Goal: Task Accomplishment & Management: Manage account settings

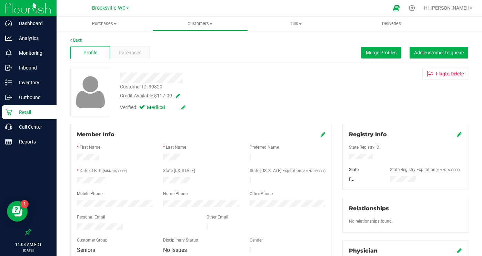
click at [254, 83] on div "Customer ID: 39820 Credit Available: $117.00" at bounding box center [217, 91] width 204 height 16
click at [191, 50] on div "Profile Purchases Merge Profiles Add customer to queue" at bounding box center [269, 52] width 398 height 19
click at [415, 8] on icon at bounding box center [411, 7] width 7 height 7
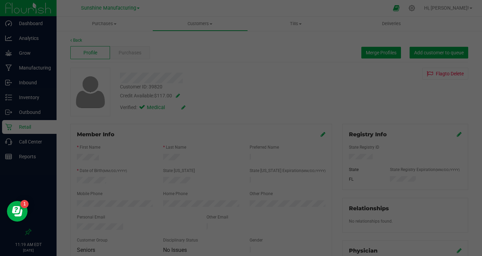
click at [431, 8] on div at bounding box center [241, 128] width 482 height 256
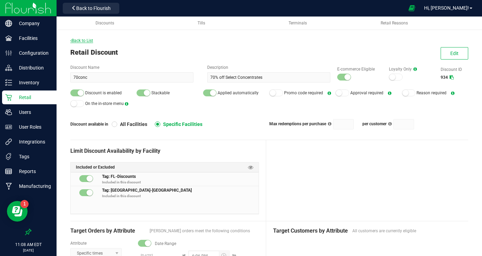
click at [82, 40] on span "Back to List" at bounding box center [81, 40] width 23 height 5
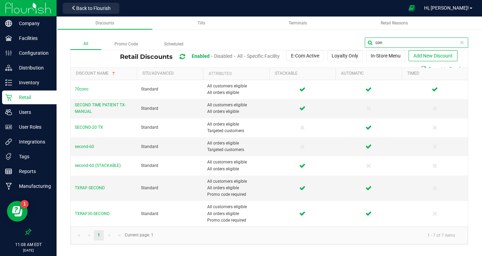
drag, startPoint x: 395, startPoint y: 39, endPoint x: 357, endPoint y: 37, distance: 38.3
click at [357, 36] on div "All Promo Code Scheduled con Retail Discounts Enabled Disabled All Specific Fac…" at bounding box center [269, 134] width 425 height 235
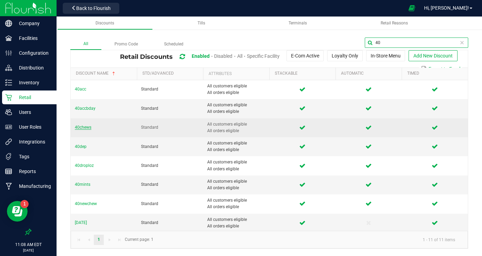
type input "40"
click at [85, 130] on span "40chews" at bounding box center [83, 127] width 17 height 5
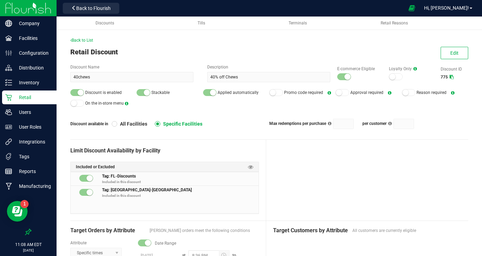
scroll to position [2, 0]
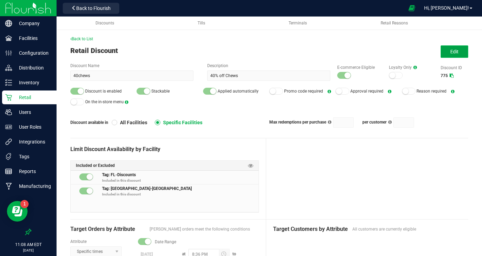
click at [452, 54] on button "Edit" at bounding box center [454, 51] width 28 height 12
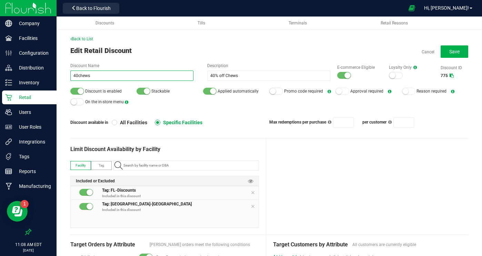
drag, startPoint x: 87, startPoint y: 75, endPoint x: 64, endPoint y: 72, distance: 23.1
click at [63, 72] on div "Back to List Edit Retail Discount Cancel Save Discount Name 40chews Description…" at bounding box center [269, 255] width 425 height 481
type input "new"
click at [76, 38] on span "Back to List" at bounding box center [81, 39] width 23 height 5
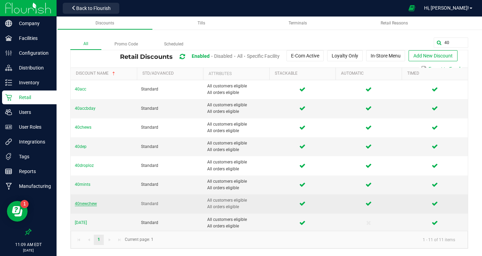
click at [85, 204] on span "40newchew" at bounding box center [86, 204] width 22 height 5
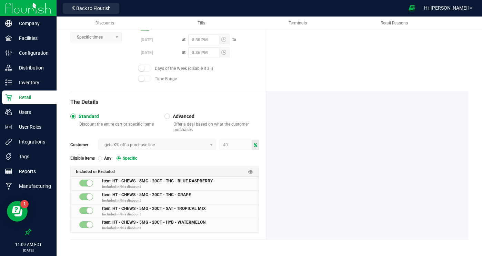
scroll to position [216, 0]
click at [249, 171] on icon at bounding box center [251, 172] width 6 height 6
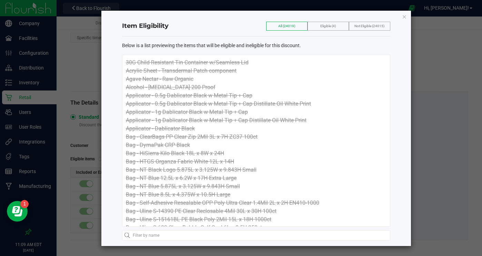
scroll to position [0, 0]
click at [326, 26] on span "Eligible (4)" at bounding box center [328, 26] width 16 height 4
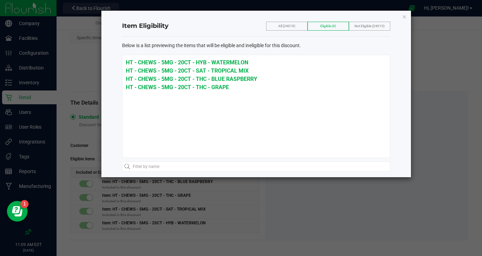
scroll to position [0, 0]
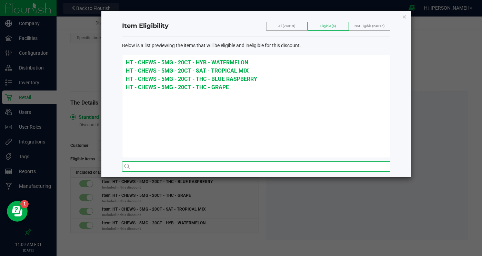
click at [162, 164] on input "text" at bounding box center [256, 167] width 268 height 10
type input "chews"
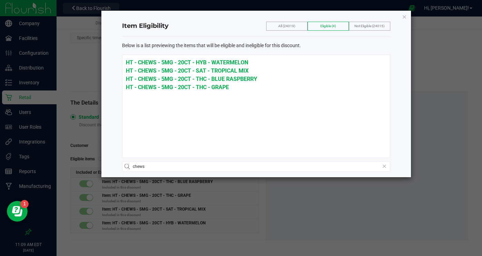
click at [284, 25] on span "All (24019)" at bounding box center [286, 26] width 17 height 4
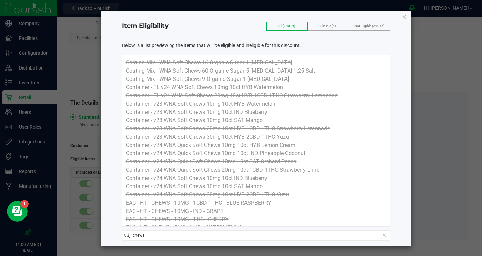
click at [284, 25] on span "All (24019)" at bounding box center [286, 26] width 17 height 4
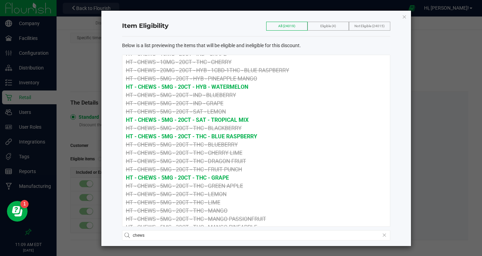
scroll to position [428, 0]
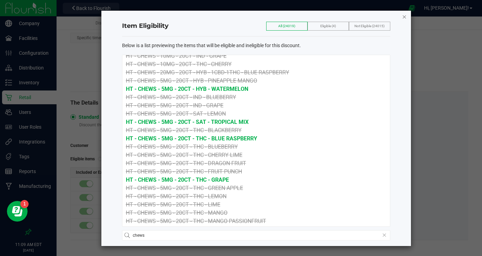
click at [402, 19] on icon "button" at bounding box center [404, 16] width 5 height 8
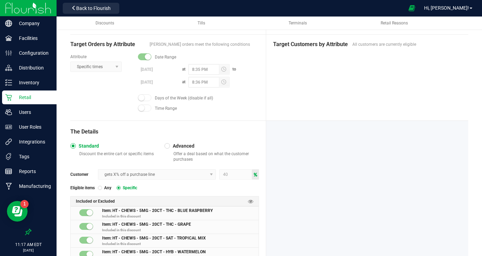
scroll to position [216, 0]
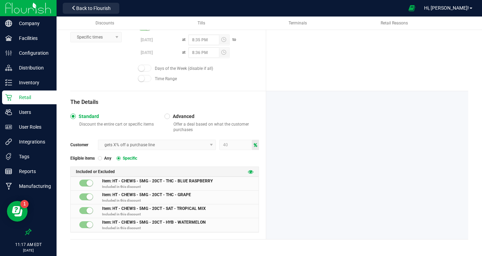
click at [252, 171] on icon at bounding box center [251, 172] width 6 height 6
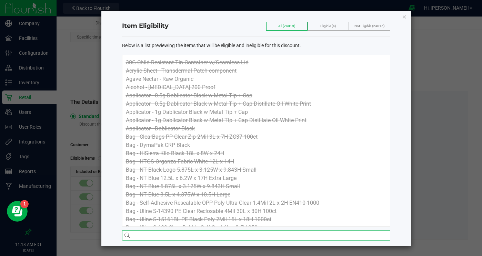
click at [156, 235] on input "text" at bounding box center [256, 236] width 268 height 10
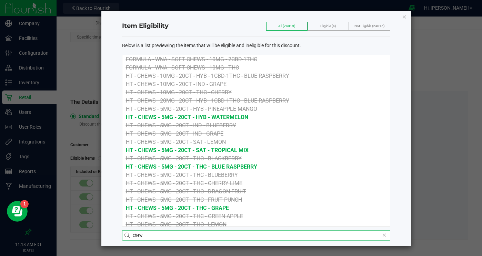
scroll to position [400, 0]
type input "chew"
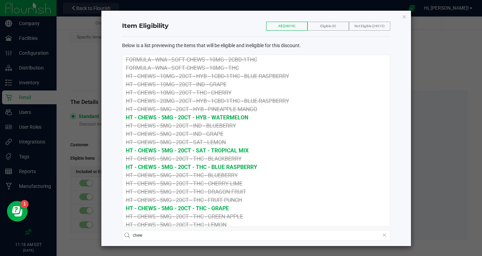
click at [402, 17] on icon "button" at bounding box center [404, 16] width 5 height 8
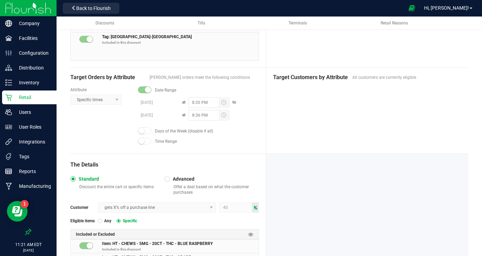
scroll to position [0, 0]
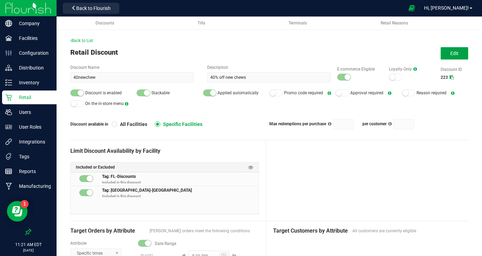
click at [457, 56] on span "Edit" at bounding box center [454, 54] width 8 height 6
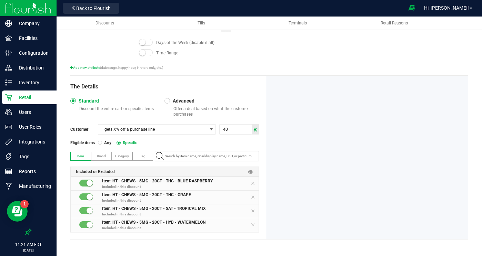
scroll to position [254, 0]
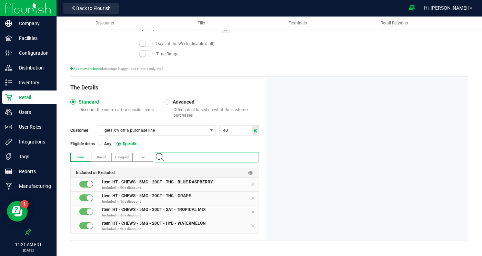
click at [178, 157] on input "NO DATA FOUND" at bounding box center [210, 158] width 96 height 10
paste input "HT - CHEWS - 5MG - 20CT - THC - BLUE RASPBERRY"
type input "HT - CHEWS - 5MG - 20CT - THC - BLUE RASPBERRY"
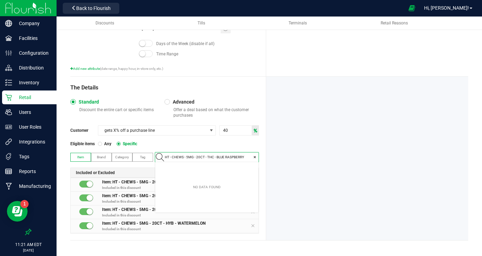
scroll to position [10, 103]
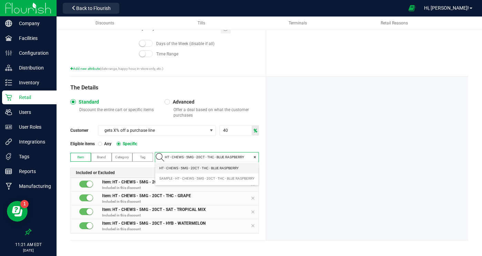
click at [204, 169] on span "HT - CHEWS - 5MG - 20CT - THC - BLUE RASPBERRY" at bounding box center [198, 168] width 79 height 7
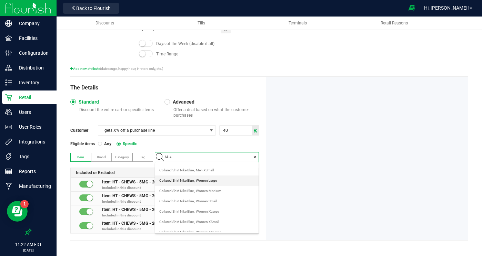
scroll to position [134, 0]
type input "blue raspberry"
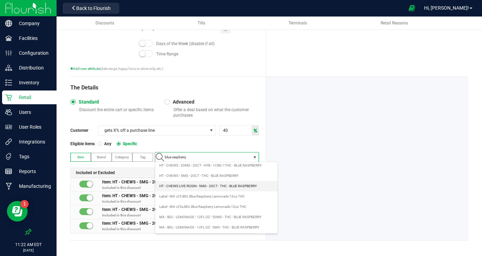
scroll to position [49, 0]
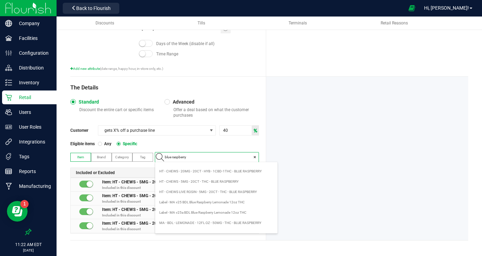
click at [222, 172] on span "HT - CHEWS - 20MG - 20CT - HYB - 1CBD-1THC - BLUE RASPBERRY" at bounding box center [210, 171] width 102 height 7
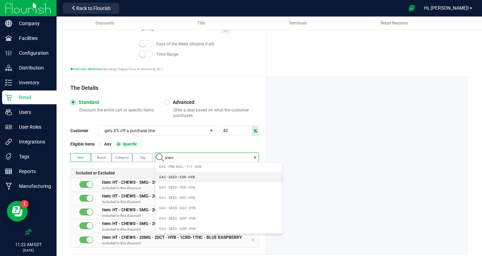
scroll to position [138, 0]
type input "g"
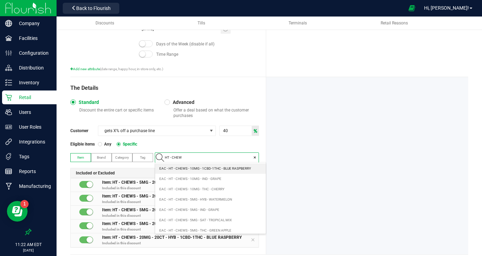
type input "HT - CHEWS"
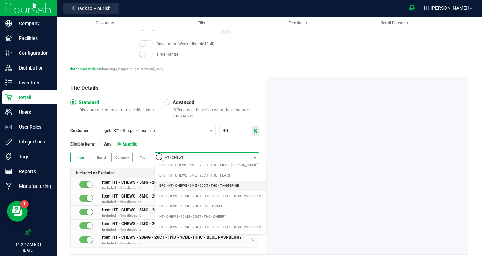
scroll to position [137, 0]
click at [226, 198] on span "HT - CHEWS - 10MG - 20CT - HYB - 1CBD-1THC - BLUE RASPBERRY" at bounding box center [210, 197] width 102 height 7
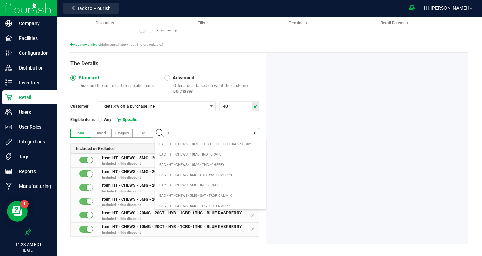
scroll to position [10, 103]
type input "HT - CHEWS -"
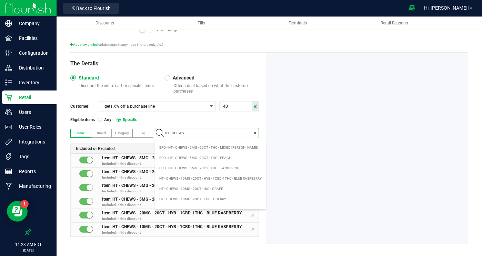
scroll to position [136, 0]
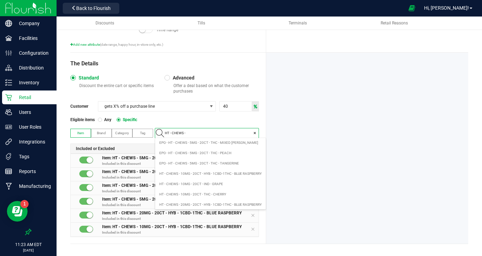
click at [205, 186] on span "HT - CHEWS - 10MG - 20CT - IND - GRAPE" at bounding box center [191, 184] width 64 height 7
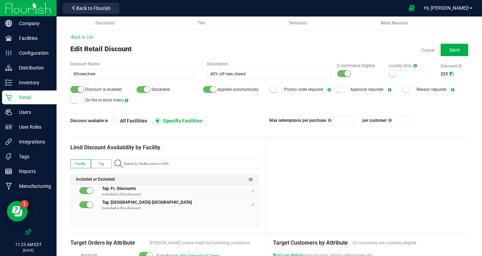
scroll to position [0, 0]
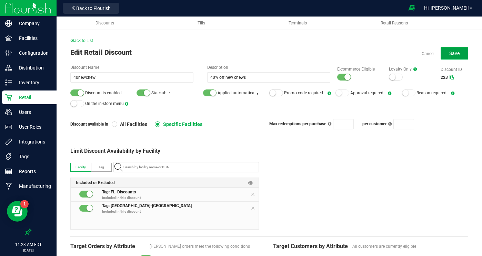
click at [459, 54] on button "Save" at bounding box center [454, 53] width 28 height 12
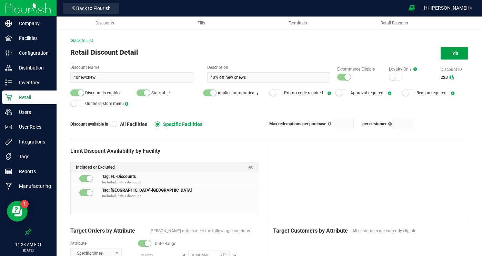
click at [451, 55] on span "Edit" at bounding box center [454, 54] width 8 height 6
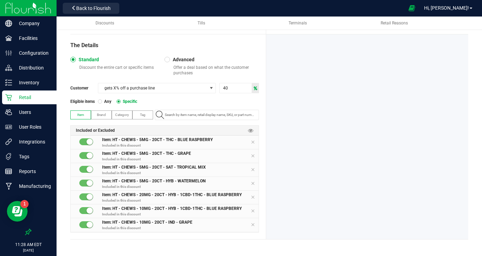
scroll to position [296, 0]
click at [196, 117] on input "NO DATA FOUND" at bounding box center [210, 116] width 96 height 10
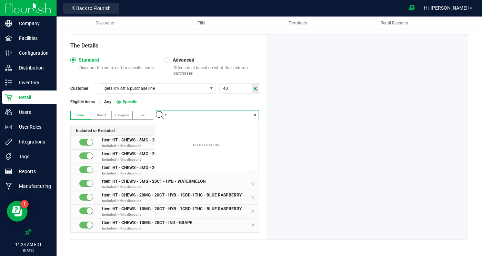
scroll to position [10, 103]
type input "CHEWS"
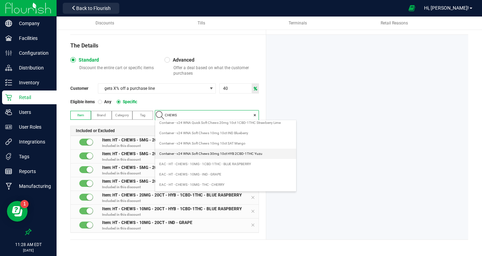
scroll to position [137, 0]
drag, startPoint x: 205, startPoint y: 117, endPoint x: 164, endPoint y: 113, distance: 41.5
click at [163, 113] on div "CHEWS" at bounding box center [207, 115] width 104 height 10
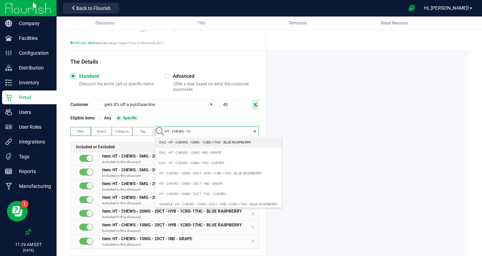
scroll to position [10, 103]
type input "HT - CHEWS - 20mg"
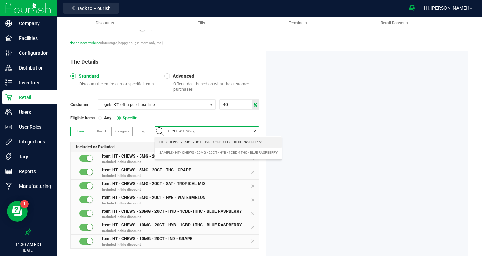
drag, startPoint x: 206, startPoint y: 130, endPoint x: 161, endPoint y: 127, distance: 45.2
click at [161, 127] on div "HT - CHEWS - 20mg" at bounding box center [207, 131] width 104 height 10
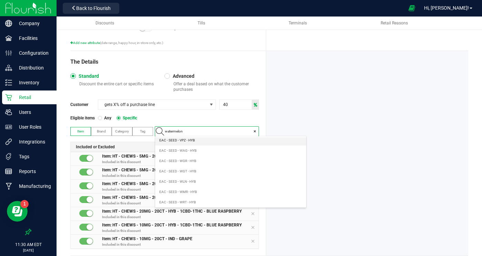
scroll to position [138, 0]
type input "w"
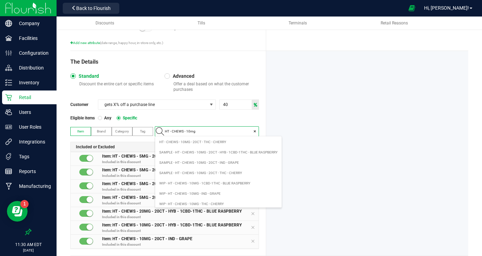
scroll to position [55, 0]
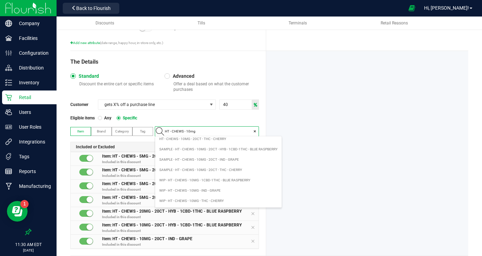
drag, startPoint x: 202, startPoint y: 131, endPoint x: 148, endPoint y: 125, distance: 54.8
click at [146, 126] on div "Item Brand Category Tag HT - CHEWS - 10mg" at bounding box center [164, 131] width 188 height 10
type input "tropical mix"
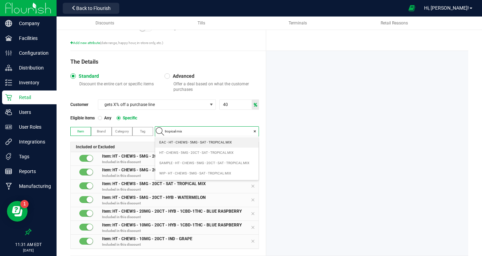
click at [218, 152] on span "HT - CHEWS - 5MG - 20CT - SAT - TROPICAL MIX" at bounding box center [196, 153] width 74 height 7
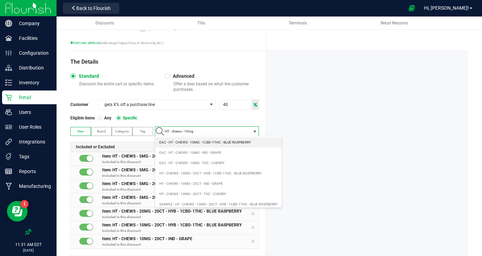
drag, startPoint x: 201, startPoint y: 131, endPoint x: 143, endPoint y: 130, distance: 58.2
click at [143, 130] on div "Item Brand Category Tag HT - chews - 10mg" at bounding box center [164, 131] width 188 height 10
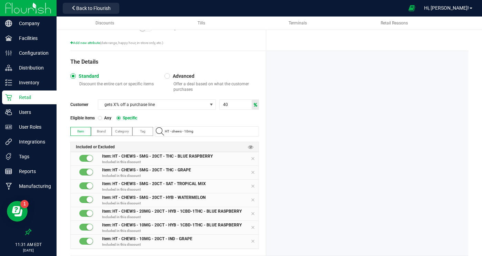
click at [300, 158] on div at bounding box center [367, 153] width 202 height 205
click at [197, 131] on input "HT - chews - 10mg" at bounding box center [210, 132] width 96 height 10
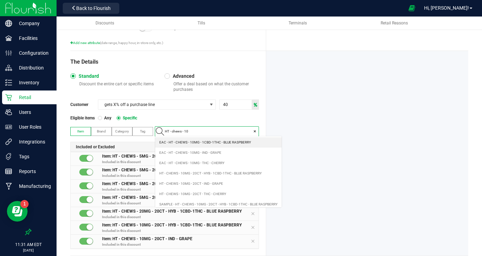
scroll to position [10, 103]
type input "HT - chews - 5mg"
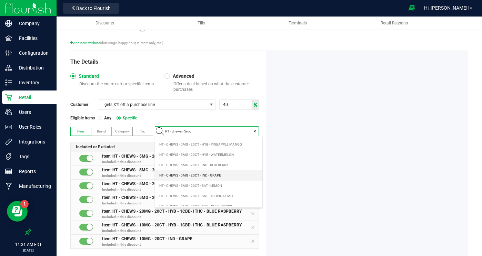
scroll to position [132, 0]
click at [218, 160] on WATERMELON "HT - CHEWS - 5MG - 20CT - HYB - WATERMELON" at bounding box center [208, 155] width 107 height 10
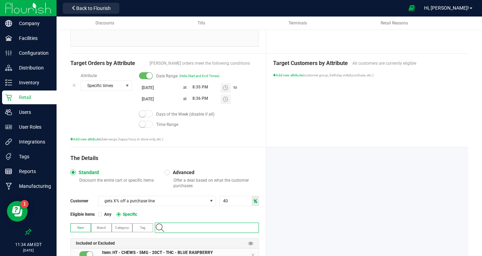
scroll to position [0, 0]
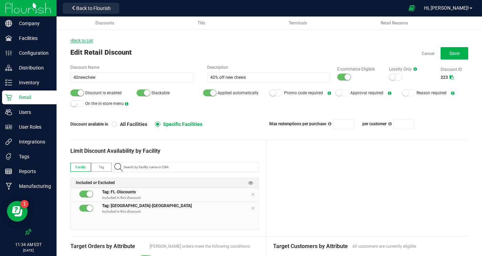
click at [83, 40] on span "Back to List" at bounding box center [81, 40] width 23 height 5
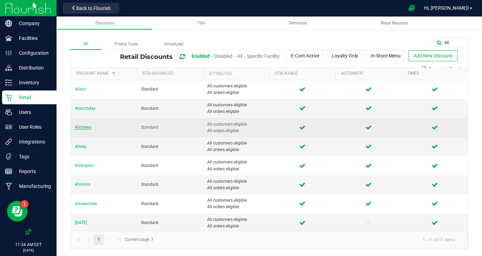
click at [80, 126] on span "40chews" at bounding box center [83, 127] width 17 height 5
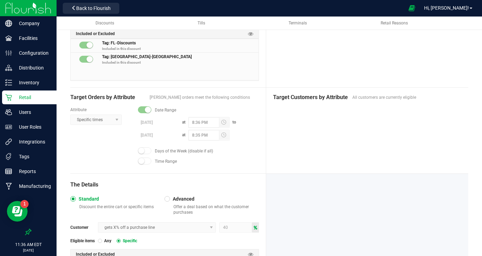
scroll to position [203, 0]
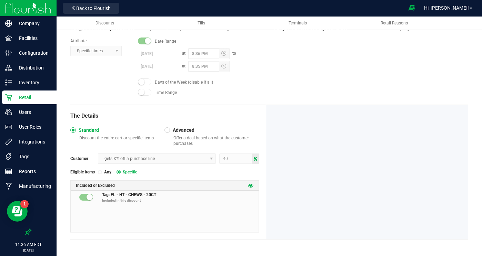
click at [250, 186] on icon at bounding box center [251, 186] width 6 height 6
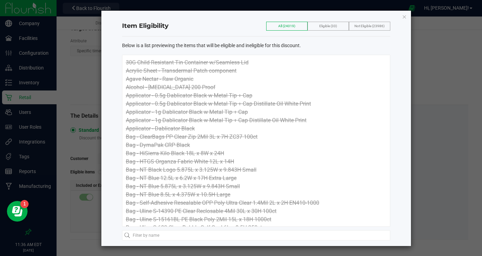
click at [323, 26] on span "Eligible (33)" at bounding box center [328, 26] width 18 height 4
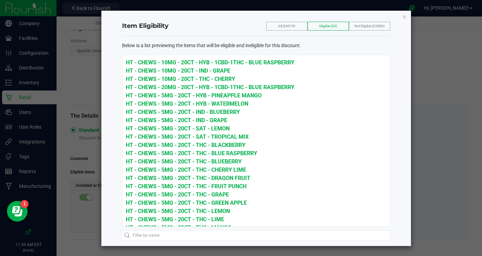
drag, startPoint x: 227, startPoint y: 72, endPoint x: 147, endPoint y: 70, distance: 79.6
click at [125, 70] on div "HT - CHEWS - 10MG - 20CT - HYB - 1CBD-1THC - BLUE RASPBERRY HT - CHEWS - 10MG -…" at bounding box center [256, 141] width 268 height 172
copy span "HT - CHEWS - 10MG - 20CT - IND - GRAPE"
click at [405, 16] on icon "button" at bounding box center [404, 16] width 5 height 8
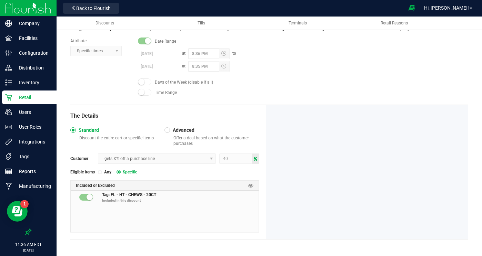
scroll to position [0, 0]
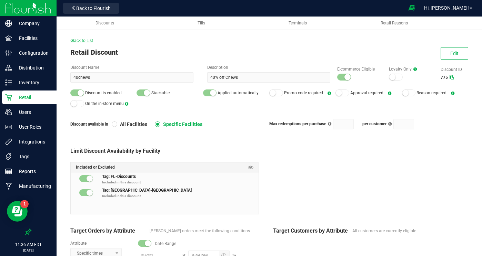
click at [82, 42] on span "Back to List" at bounding box center [81, 40] width 23 height 5
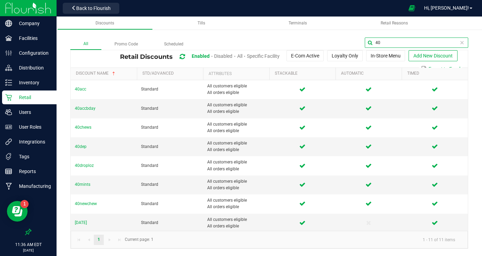
drag, startPoint x: 449, startPoint y: 45, endPoint x: 402, endPoint y: 41, distance: 47.4
click at [402, 41] on input "40" at bounding box center [416, 43] width 103 height 10
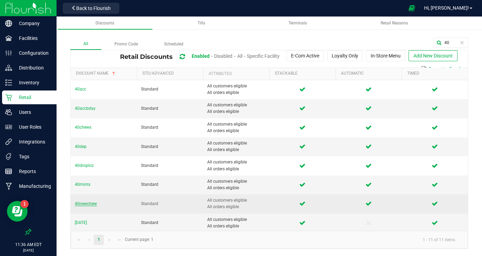
click at [85, 203] on span "40newchew" at bounding box center [86, 204] width 22 height 5
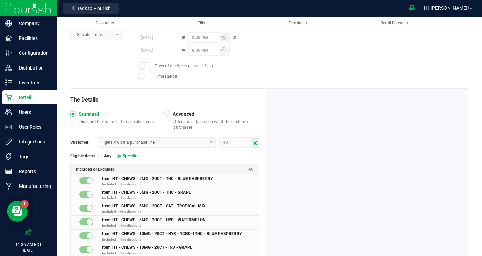
scroll to position [258, 0]
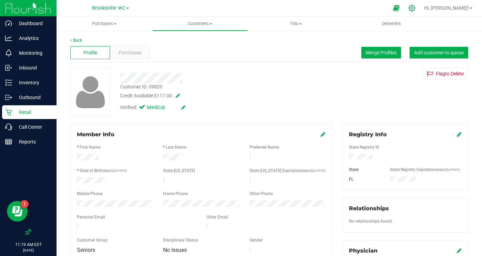
click at [417, 8] on div at bounding box center [412, 7] width 10 height 7
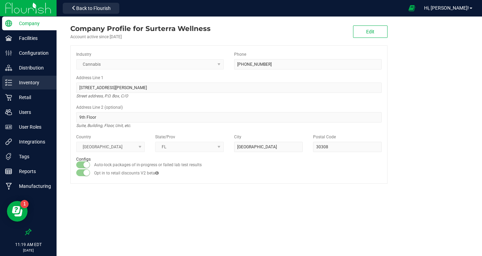
click at [30, 83] on p "Inventory" at bounding box center [32, 83] width 41 height 8
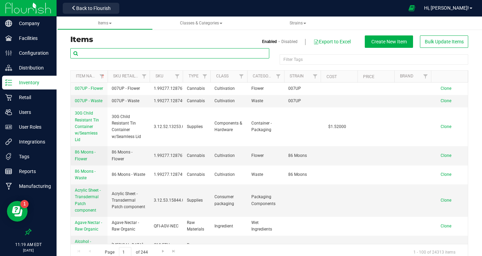
click at [109, 52] on input "text" at bounding box center [169, 53] width 199 height 10
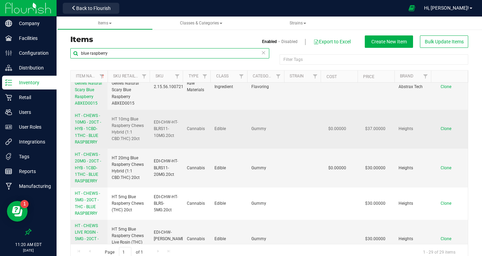
scroll to position [144, 0]
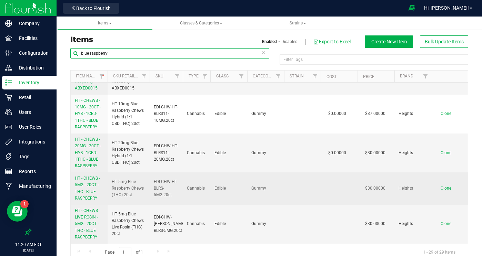
type input "blue raspberry"
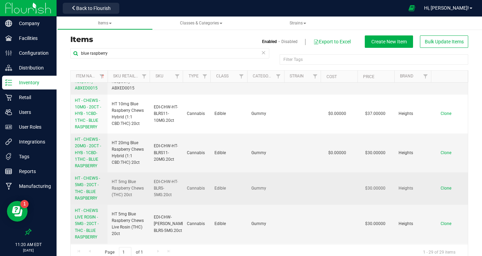
click at [90, 184] on span "HT - CHEWS - 5MG - 20CT - THC - BLUE RASPBERRY" at bounding box center [87, 188] width 25 height 25
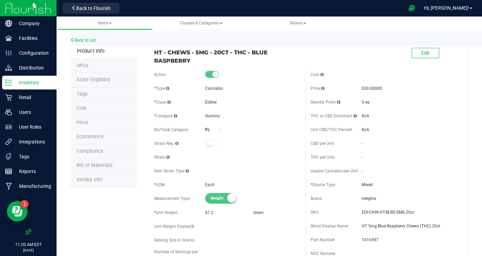
click at [96, 91] on li "Tags" at bounding box center [103, 95] width 66 height 14
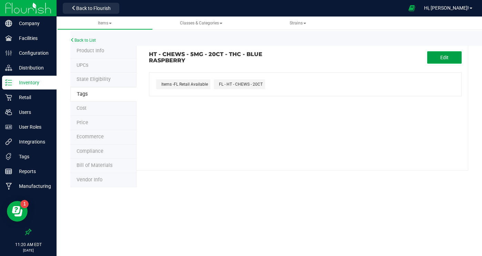
click at [448, 53] on button "Edit" at bounding box center [444, 57] width 34 height 12
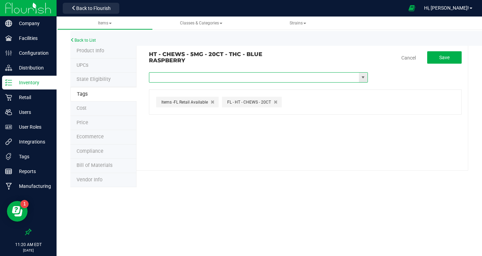
click at [254, 78] on input "text" at bounding box center [254, 78] width 210 height 10
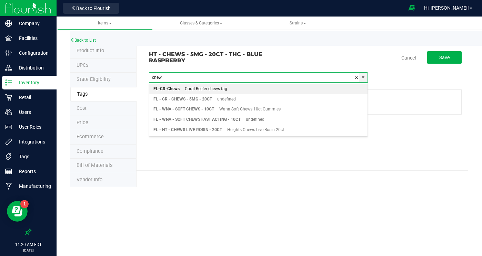
type input "chew"
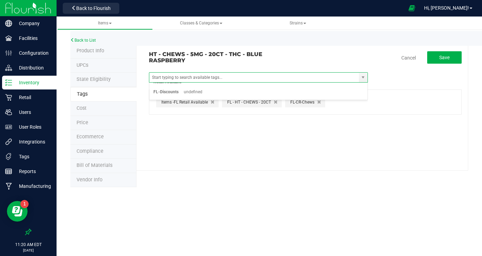
click at [414, 121] on div "HT - CHEWS - 5MG - 20CT - THC - BLUE RASPBERRY Cancel Save RAD TX-Discounts Ite…" at bounding box center [301, 107] width 331 height 127
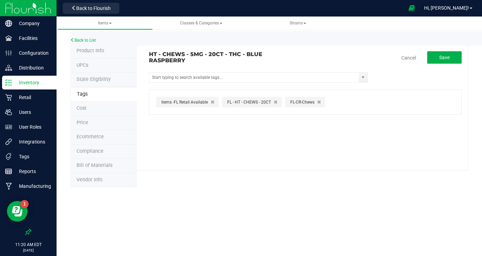
click at [318, 103] on icon "button" at bounding box center [319, 102] width 4 height 5
drag, startPoint x: 301, startPoint y: 56, endPoint x: 151, endPoint y: 56, distance: 150.2
click at [151, 56] on div "HT - CHEWS - 5MG - 20CT - THC - BLUE RASPBERRY" at bounding box center [224, 57] width 161 height 12
click at [98, 51] on span "Product Info" at bounding box center [90, 51] width 28 height 6
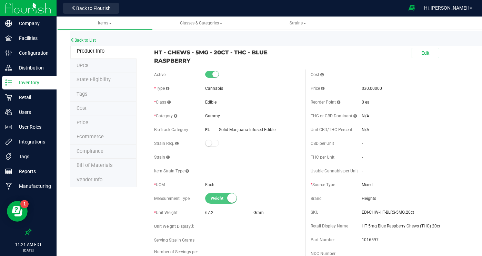
drag, startPoint x: 194, startPoint y: 61, endPoint x: 155, endPoint y: 53, distance: 39.7
click at [155, 53] on span "HT - CHEWS - 5MG - 20CT - THC - BLUE RASPBERRY" at bounding box center [227, 56] width 146 height 17
copy span "HT - CHEWS - 5MG - 20CT - THC - BLUE RASPBERRY"
